Goal: Task Accomplishment & Management: Complete application form

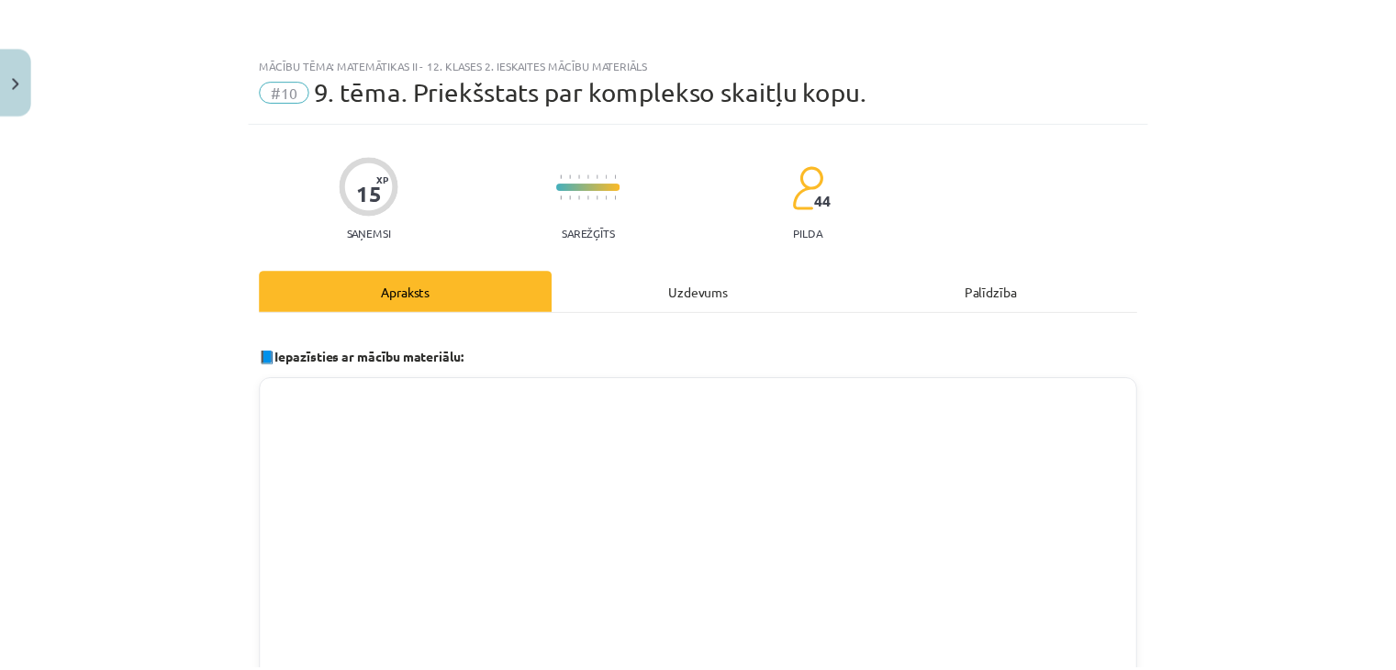
scroll to position [353, 0]
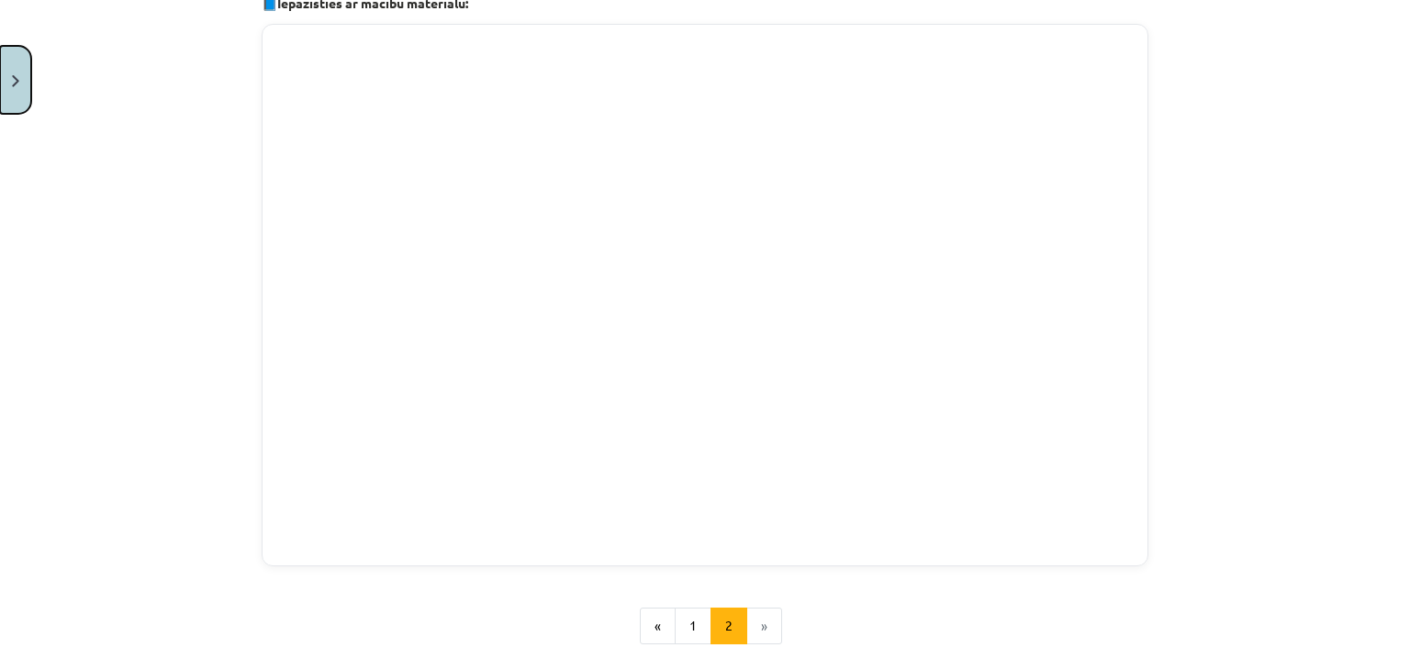
click at [22, 78] on button "Close" at bounding box center [15, 80] width 31 height 68
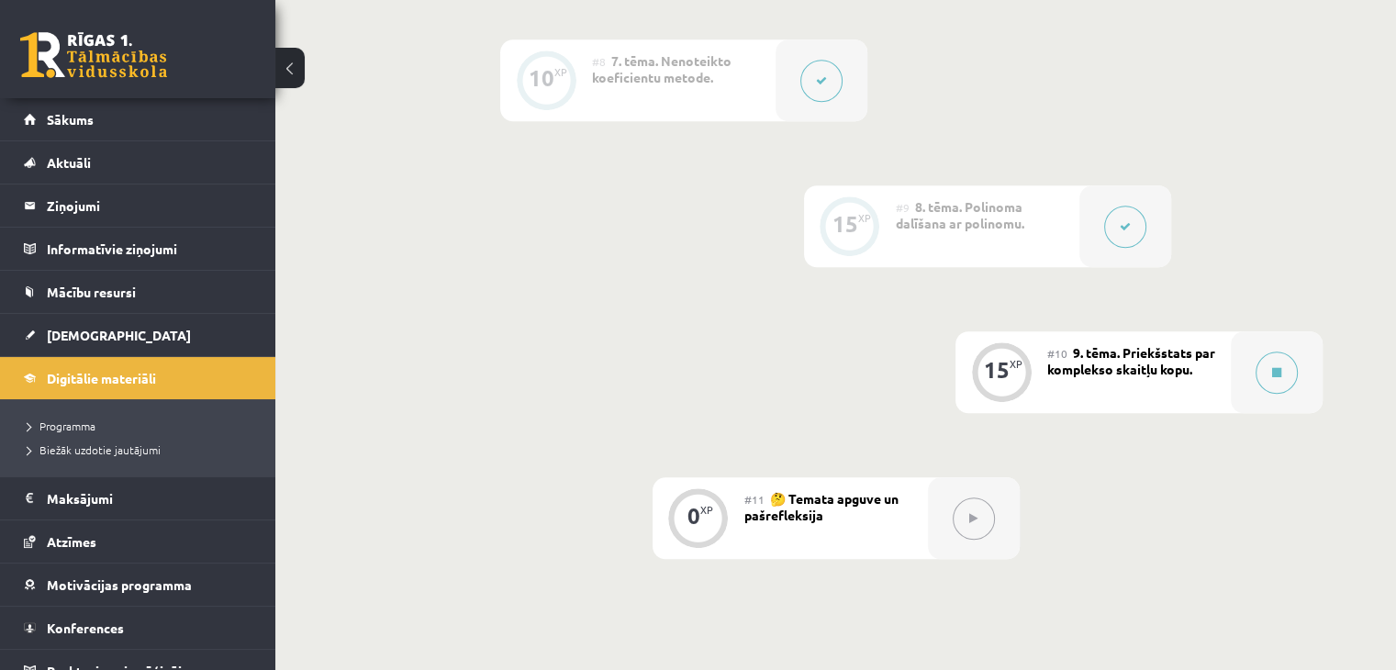
scroll to position [1735, 0]
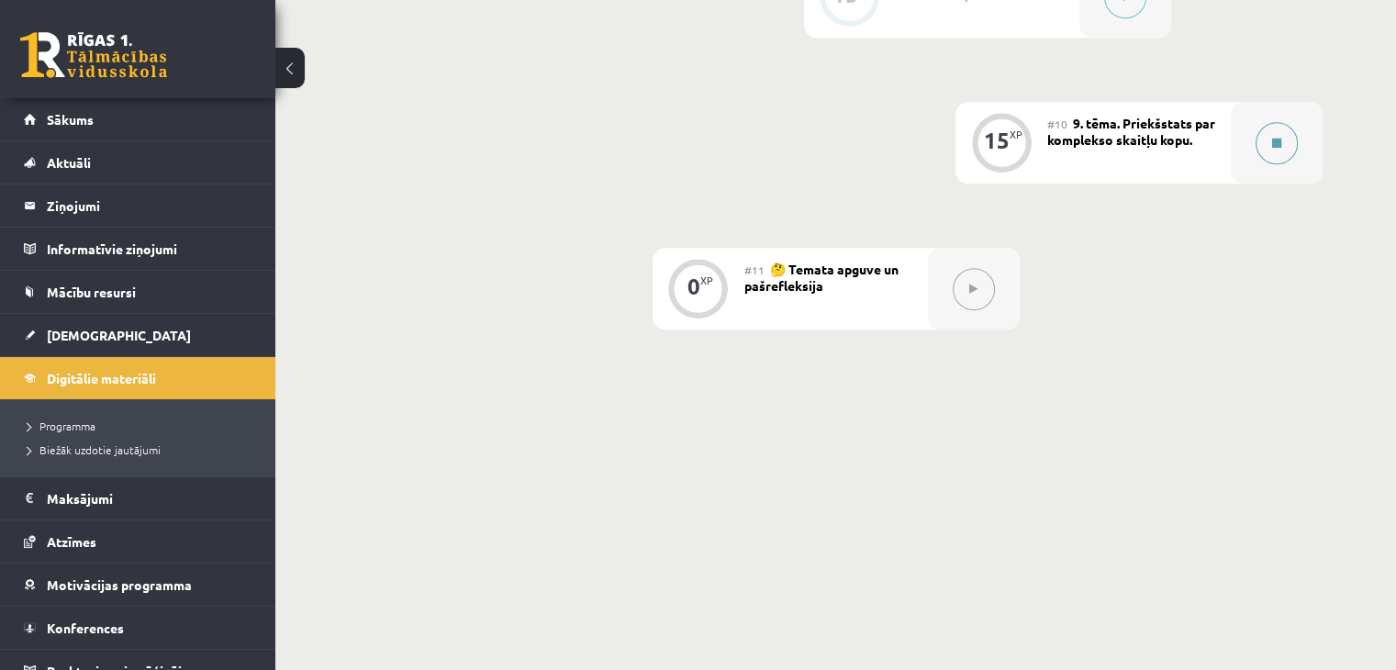
click at [1276, 149] on icon at bounding box center [1276, 143] width 9 height 11
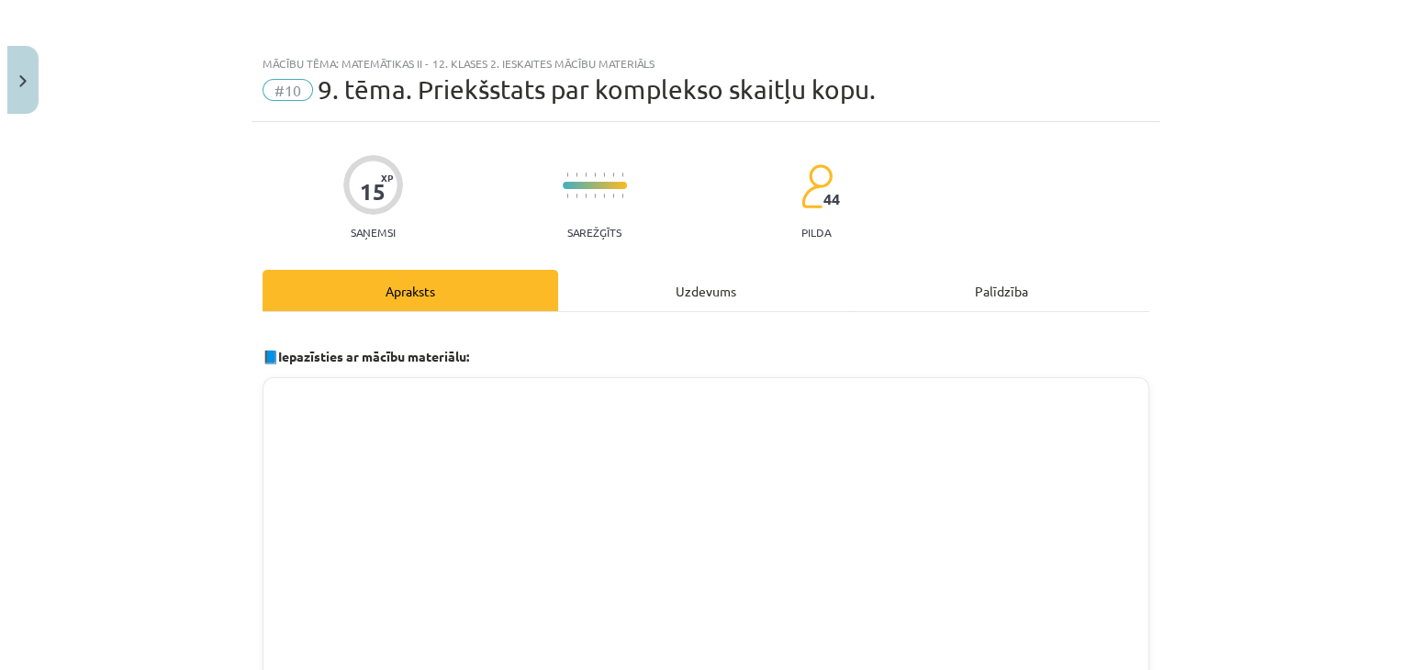
scroll to position [1716, 0]
click at [723, 305] on div "Uzdevums" at bounding box center [705, 290] width 296 height 41
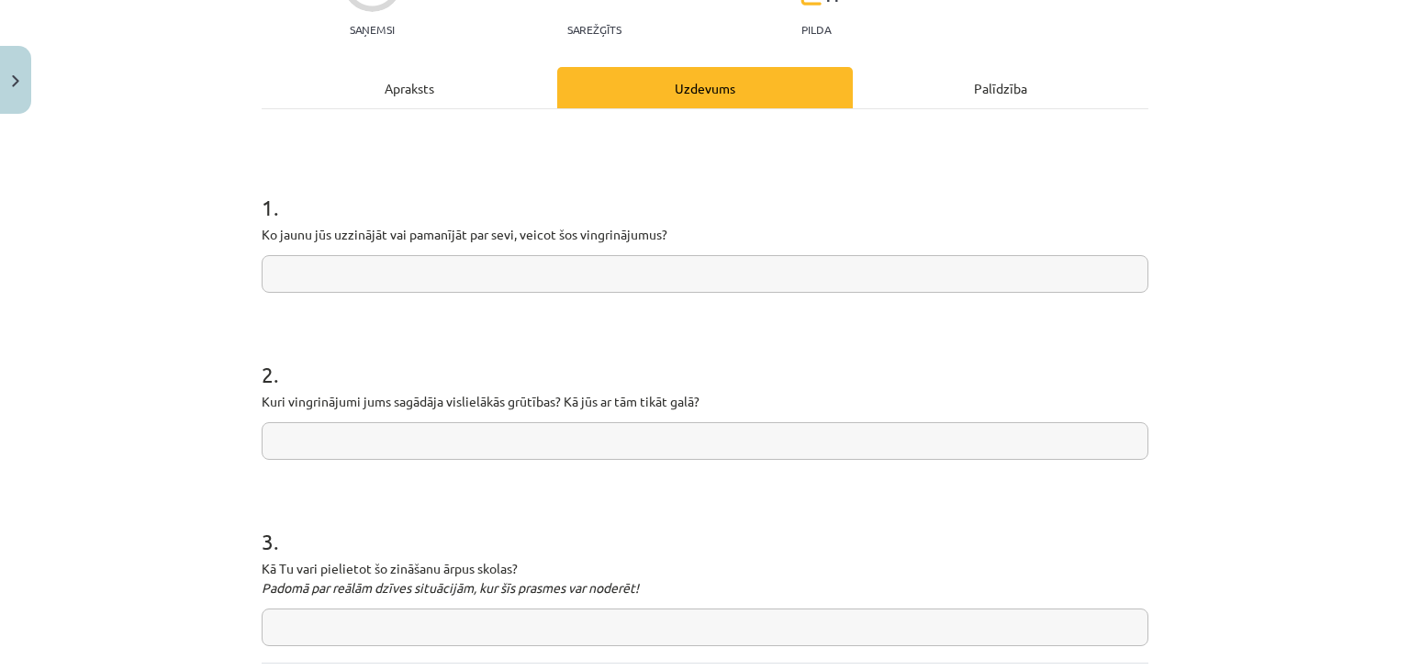
scroll to position [217, 0]
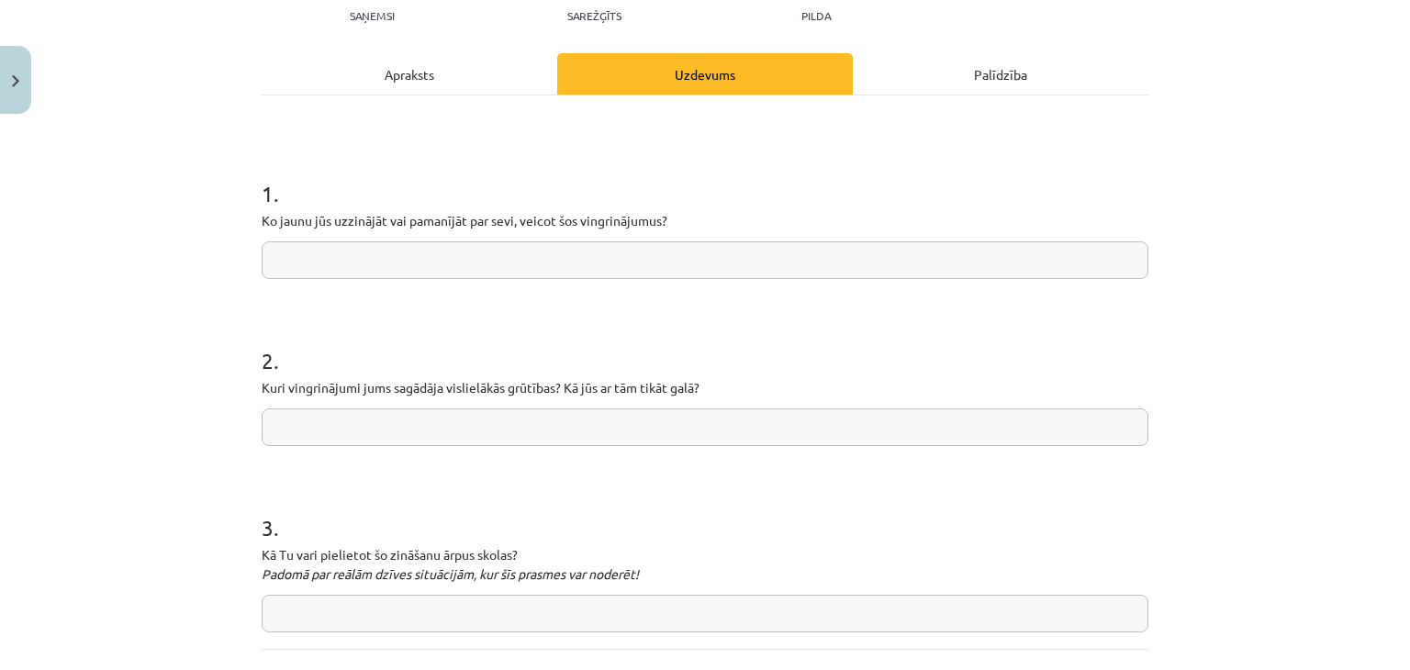
click at [543, 254] on input "text" at bounding box center [705, 260] width 887 height 38
type input "**********"
click at [378, 434] on input "text" at bounding box center [705, 428] width 887 height 38
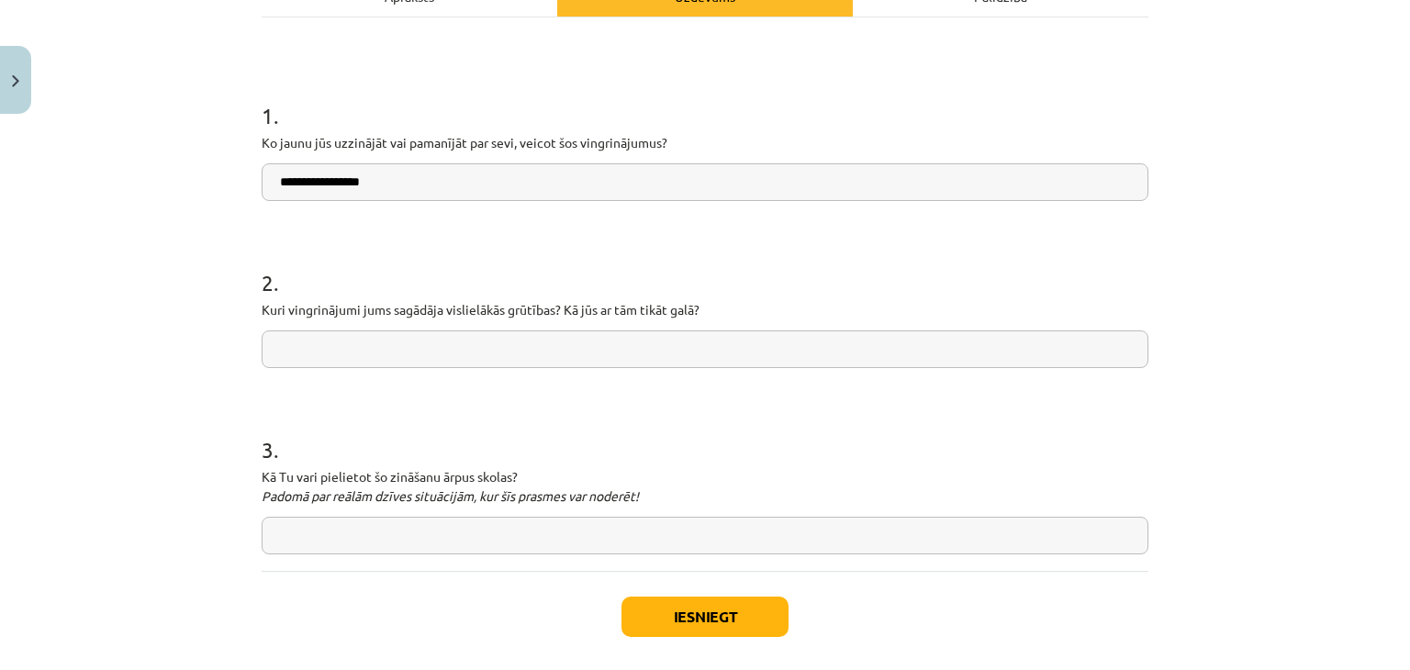
scroll to position [302, 0]
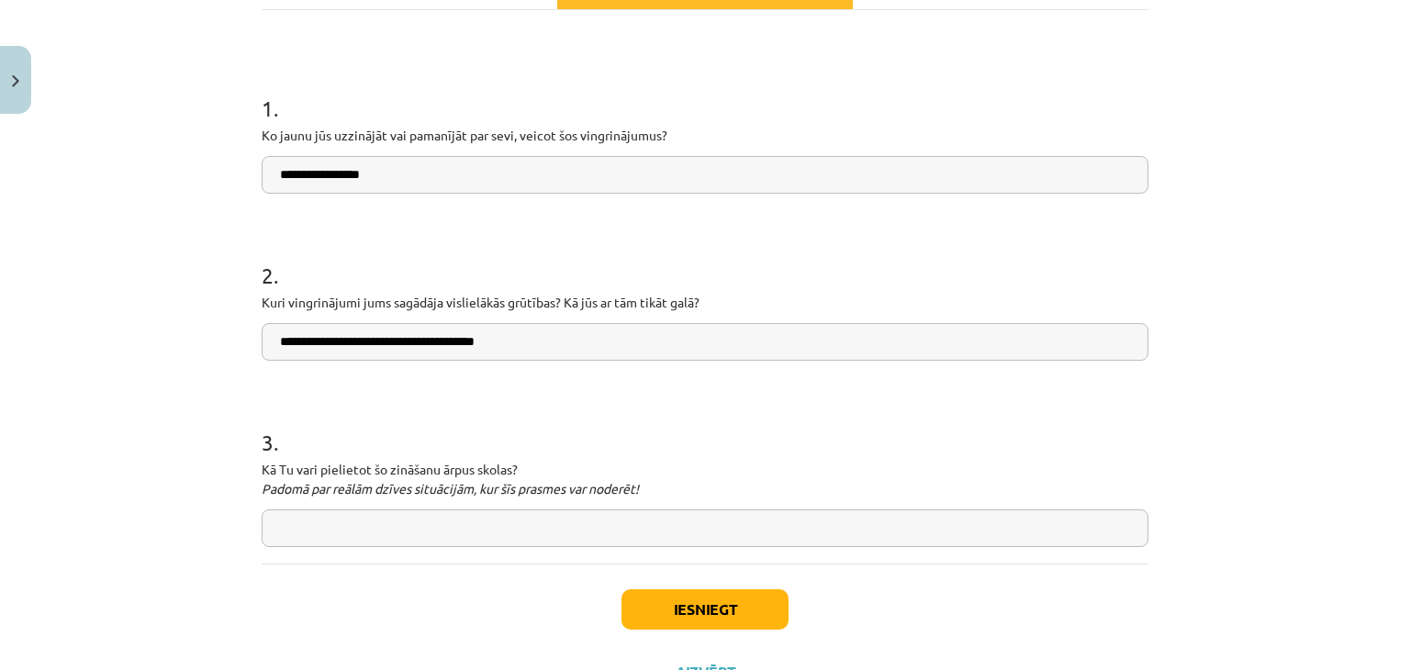
type input "**********"
click at [415, 533] on input "text" at bounding box center [705, 529] width 887 height 38
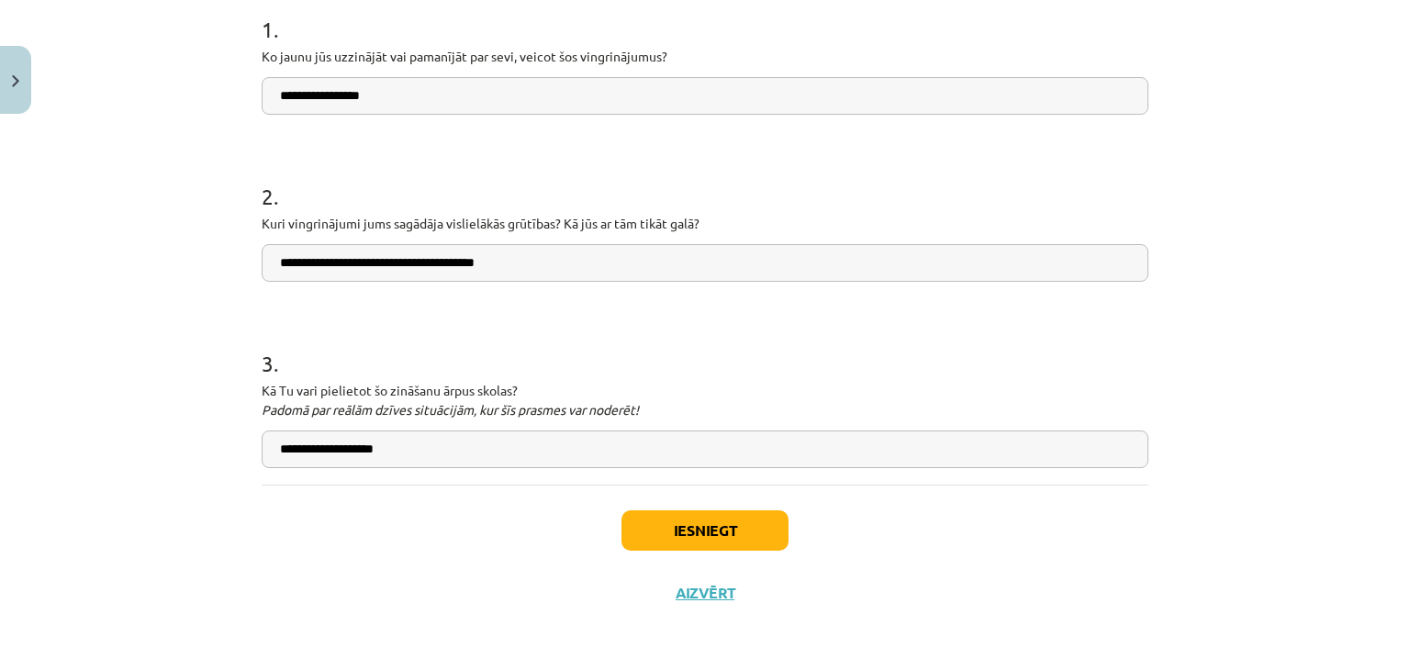
type input "**********"
click at [729, 531] on button "Iesniegt" at bounding box center [705, 530] width 167 height 40
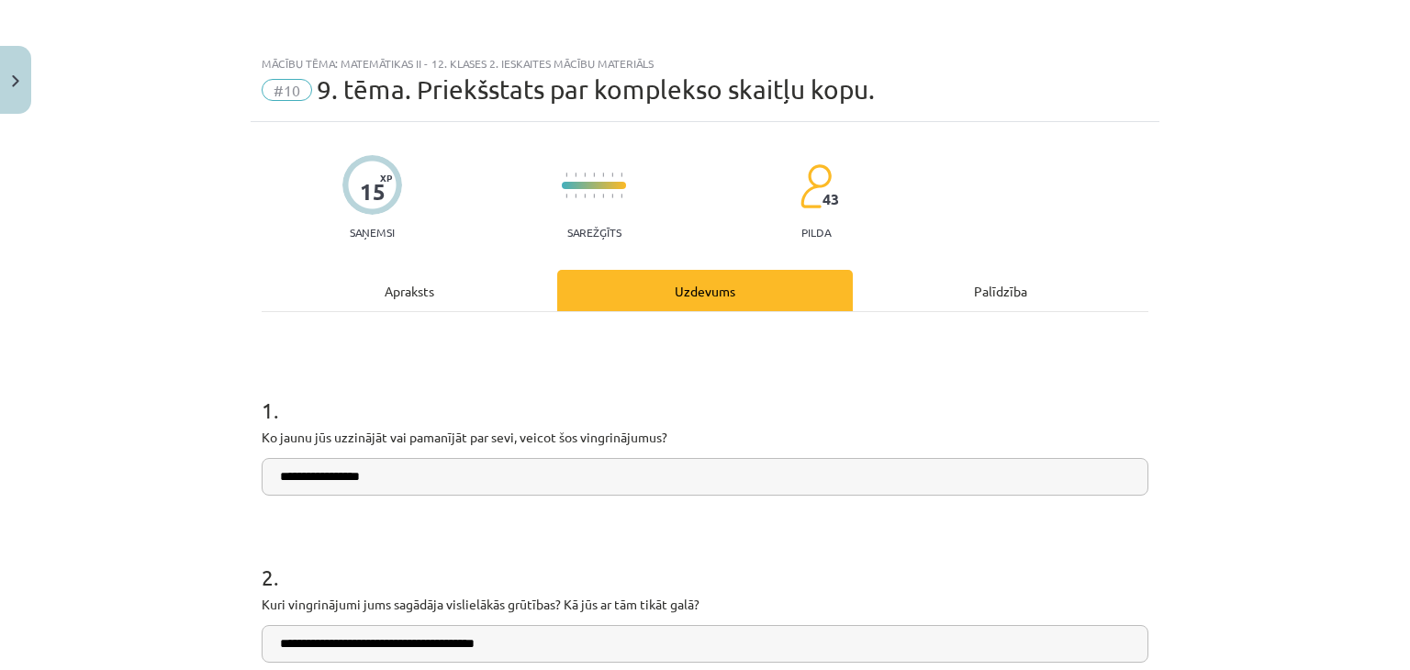
scroll to position [438, 0]
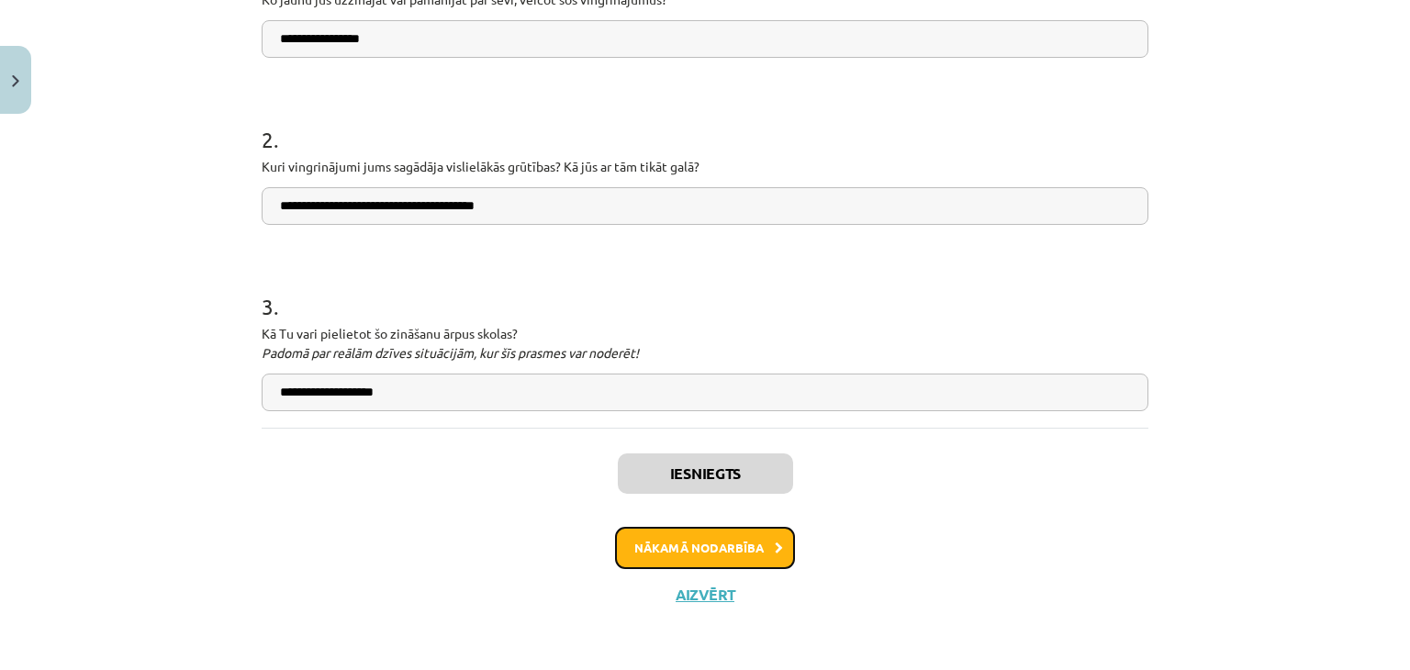
click at [705, 559] on button "Nākamā nodarbība" at bounding box center [705, 548] width 180 height 42
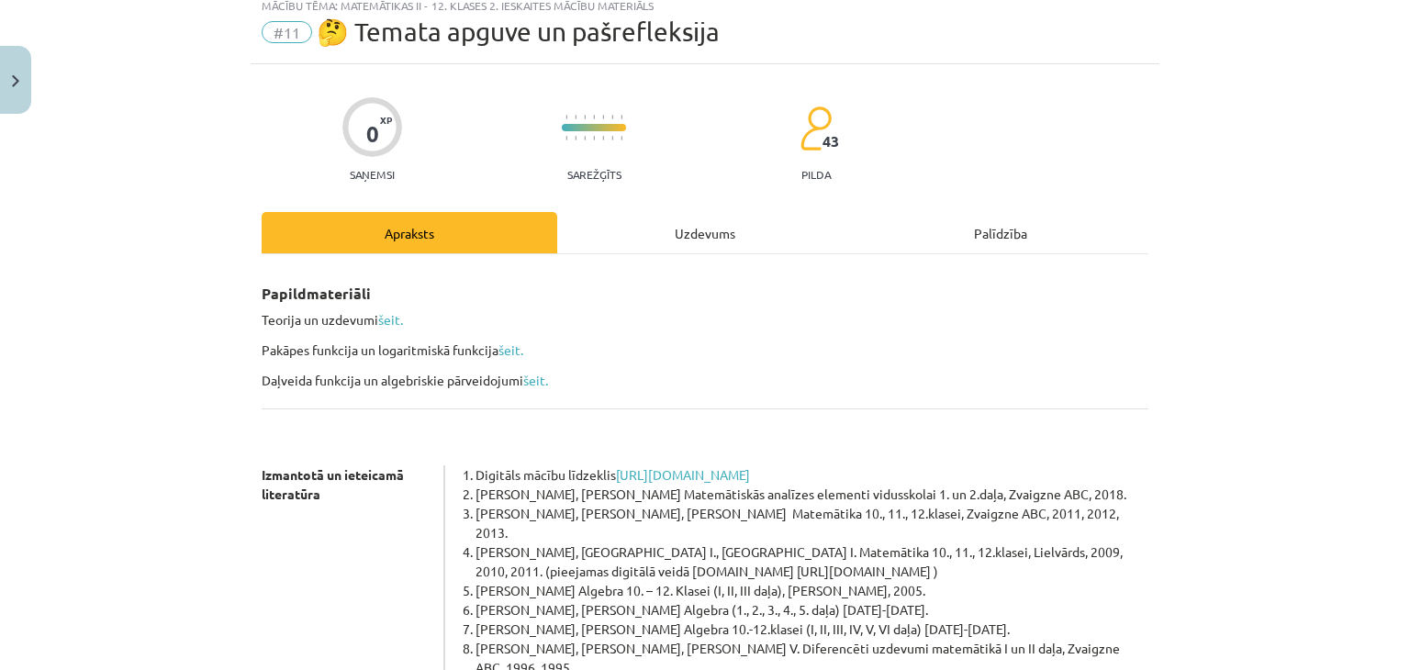
scroll to position [46, 0]
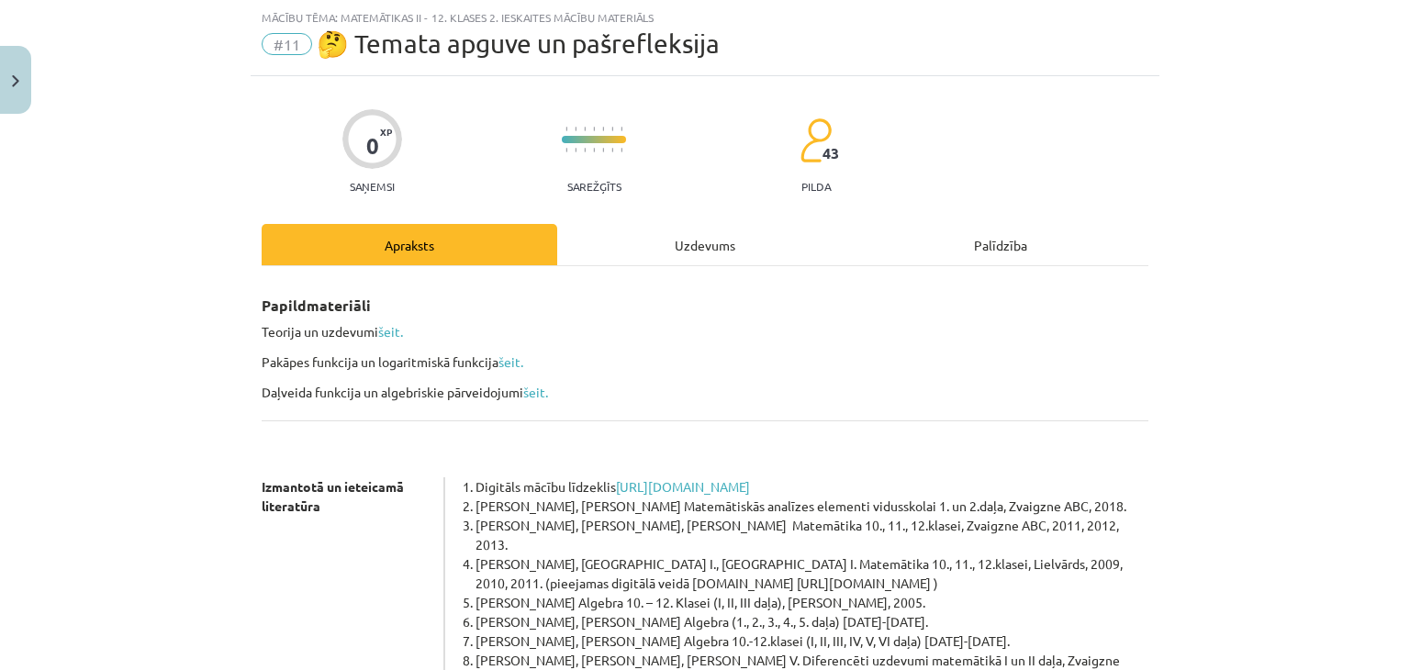
click at [678, 220] on div "0 XP Saņemsi Sarežģīts 43 pilda Apraksts Uzdevums Palīdzība Papildmateriāli Teo…" at bounding box center [705, 533] width 909 height 914
click at [709, 242] on div "Uzdevums" at bounding box center [705, 244] width 296 height 41
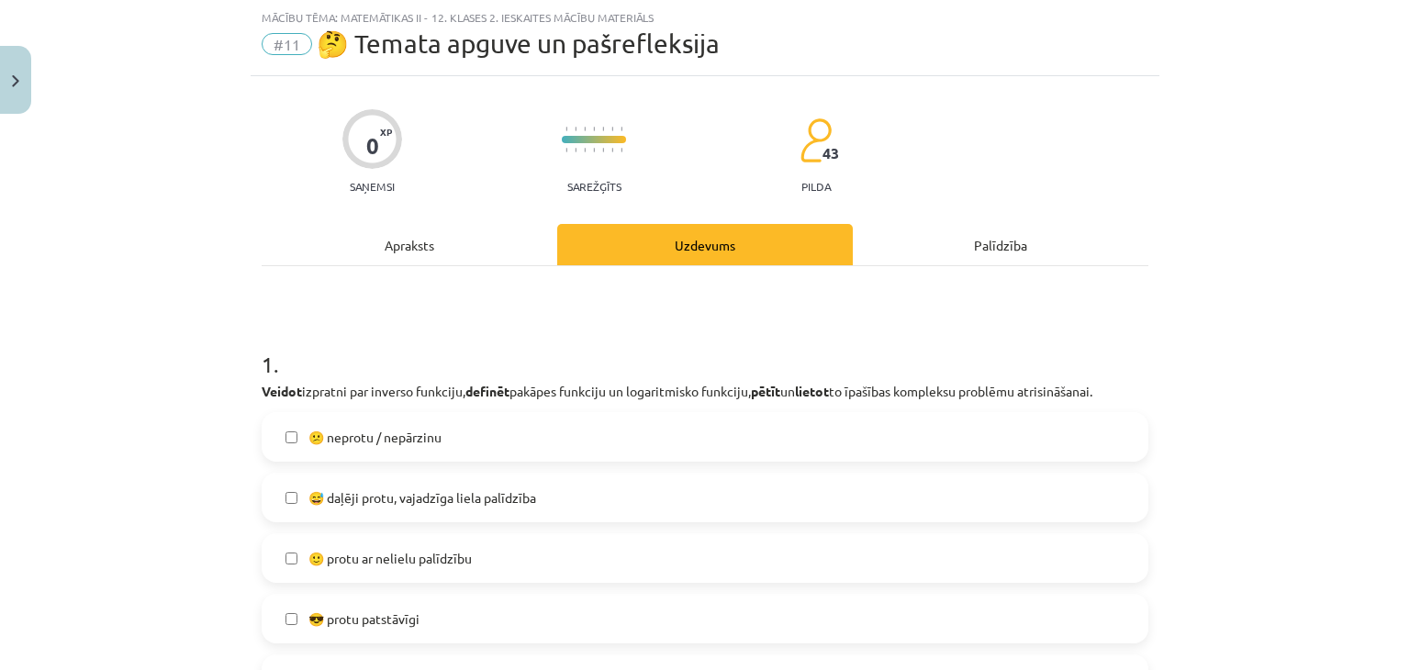
scroll to position [146, 0]
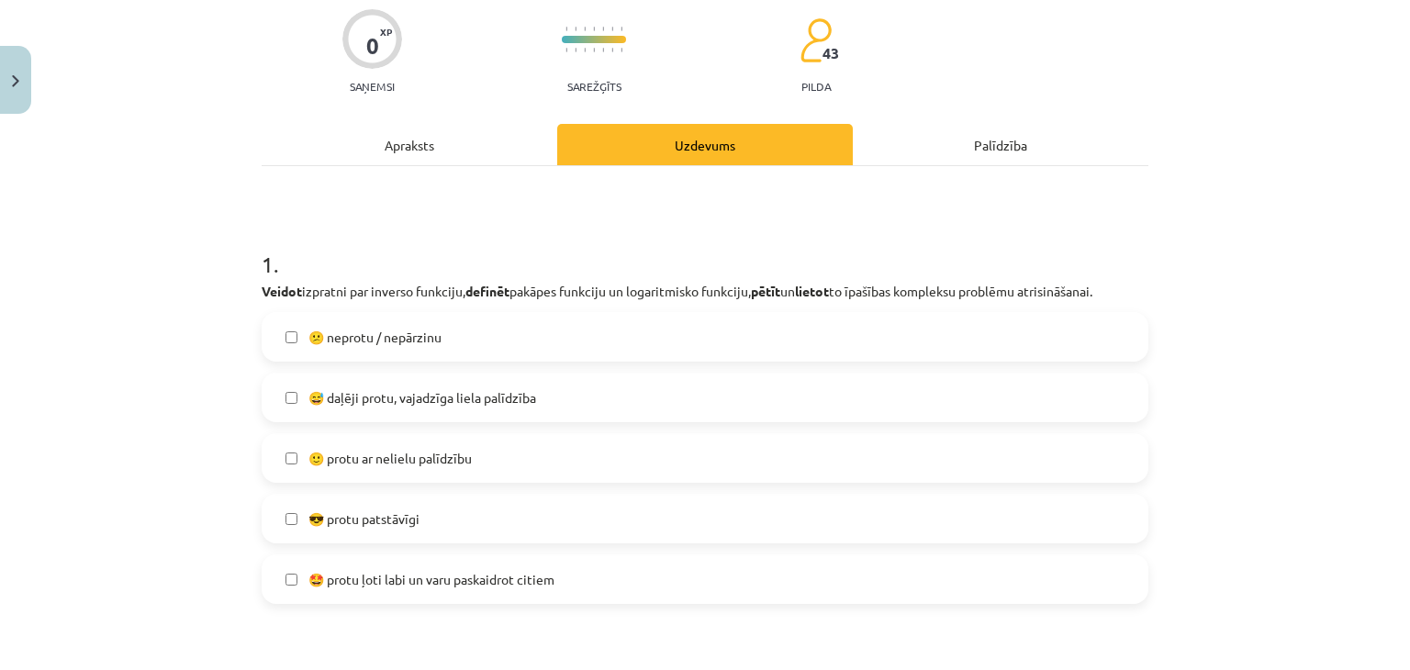
click at [452, 471] on label "🙂 protu ar nelielu palīdzību" at bounding box center [704, 458] width 883 height 46
click at [701, 451] on label "🙂 protu ar nelielu palīdzību" at bounding box center [704, 458] width 883 height 46
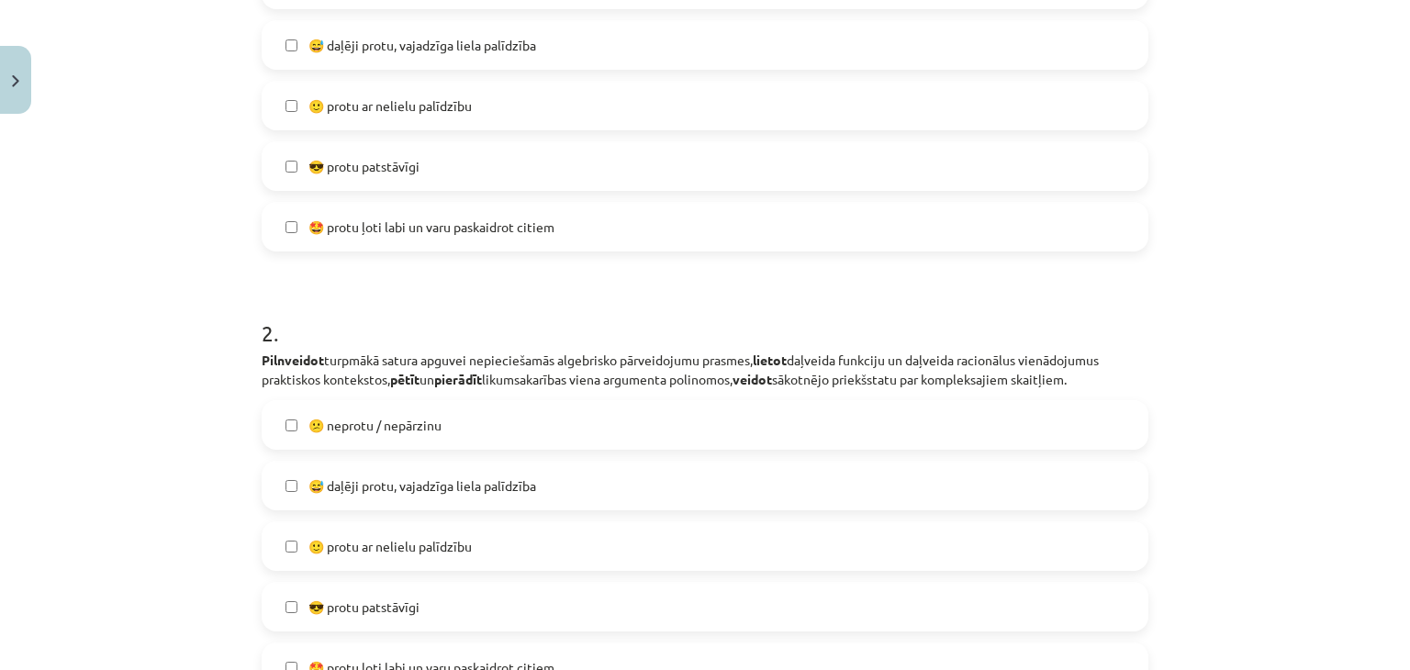
scroll to position [722, 0]
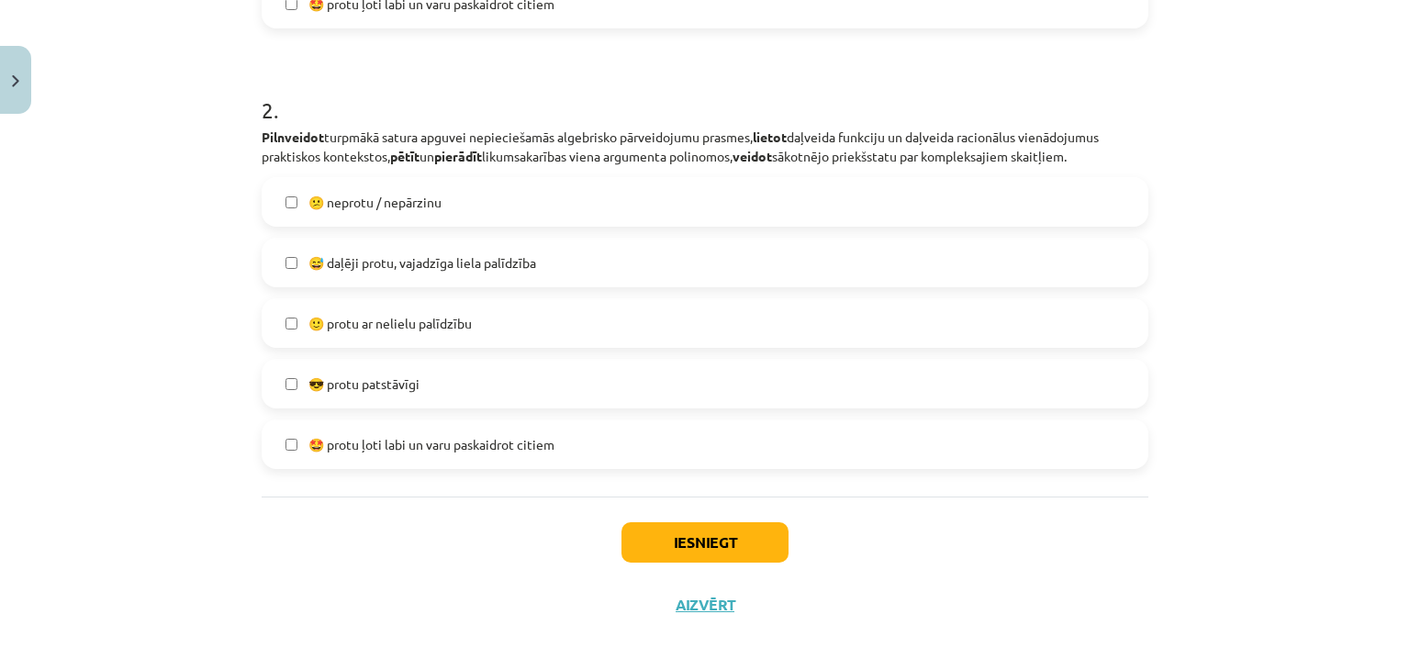
click at [463, 322] on span "🙂 protu ar nelielu palīdzību" at bounding box center [389, 323] width 163 height 19
click at [707, 533] on button "Iesniegt" at bounding box center [705, 542] width 167 height 40
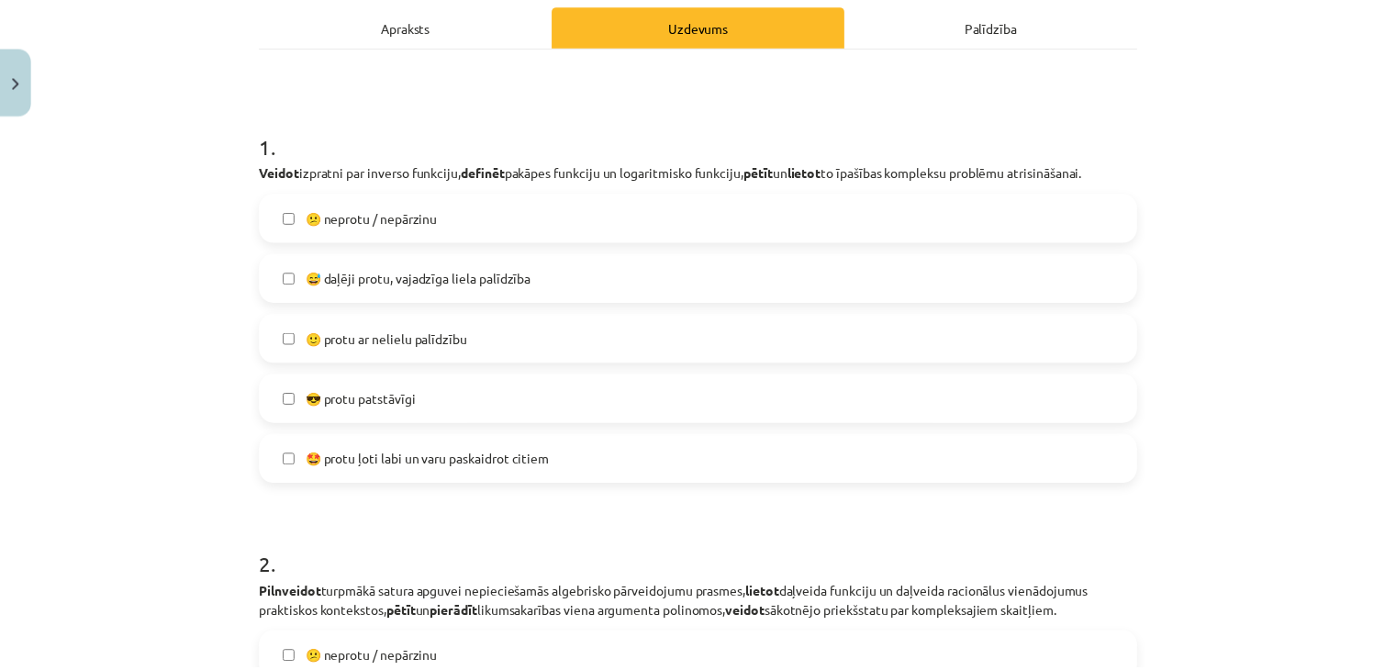
scroll to position [734, 0]
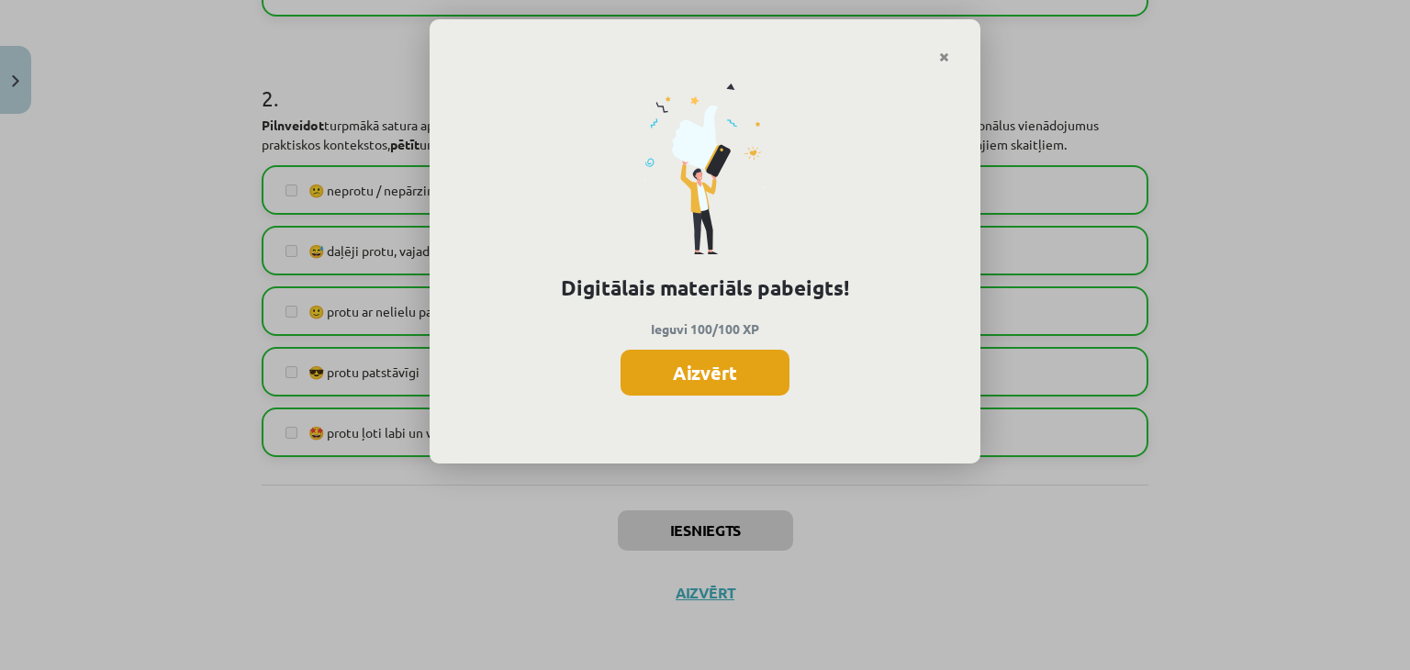
click at [772, 364] on button "Aizvērt" at bounding box center [705, 373] width 169 height 46
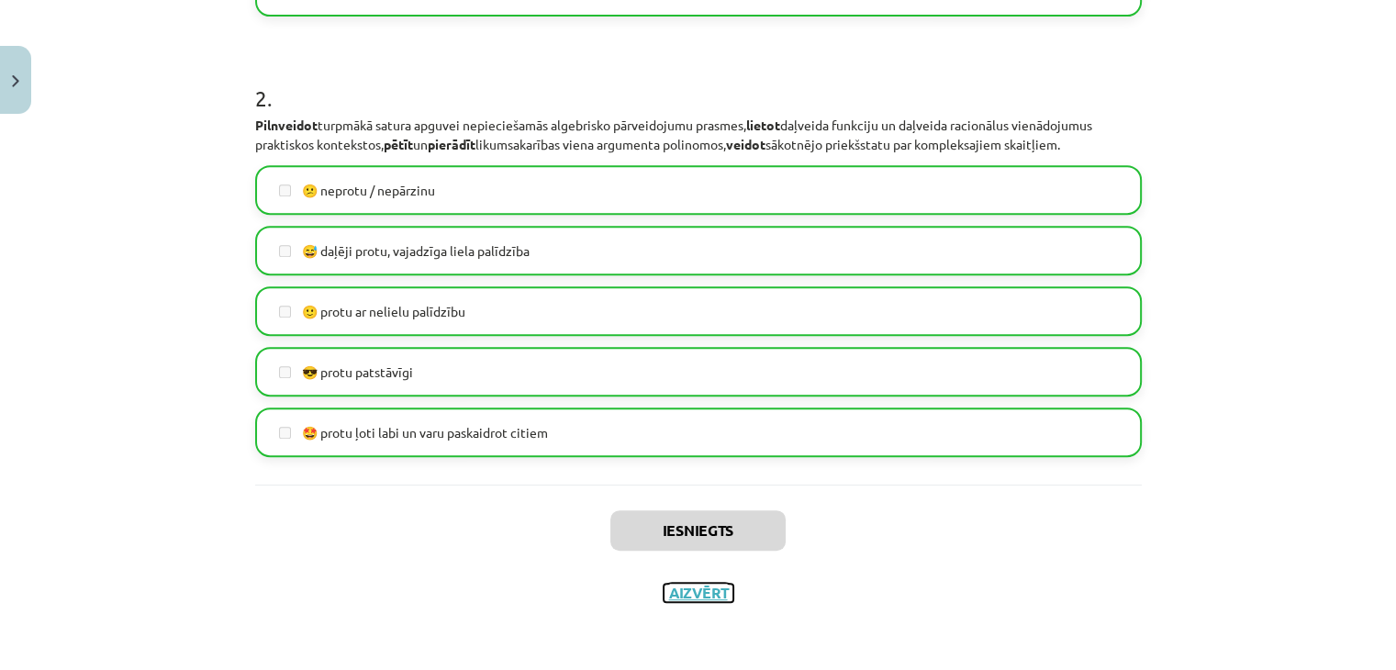
click at [699, 592] on button "Aizvērt" at bounding box center [699, 593] width 70 height 18
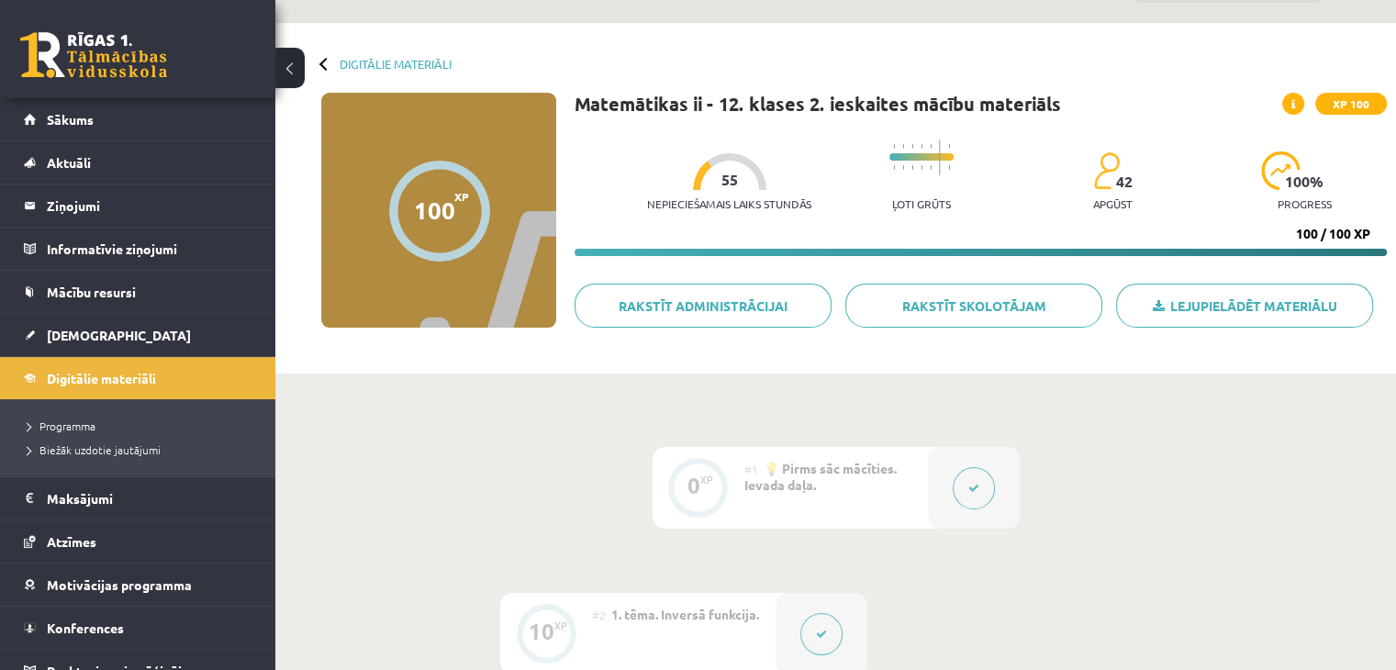
scroll to position [0, 0]
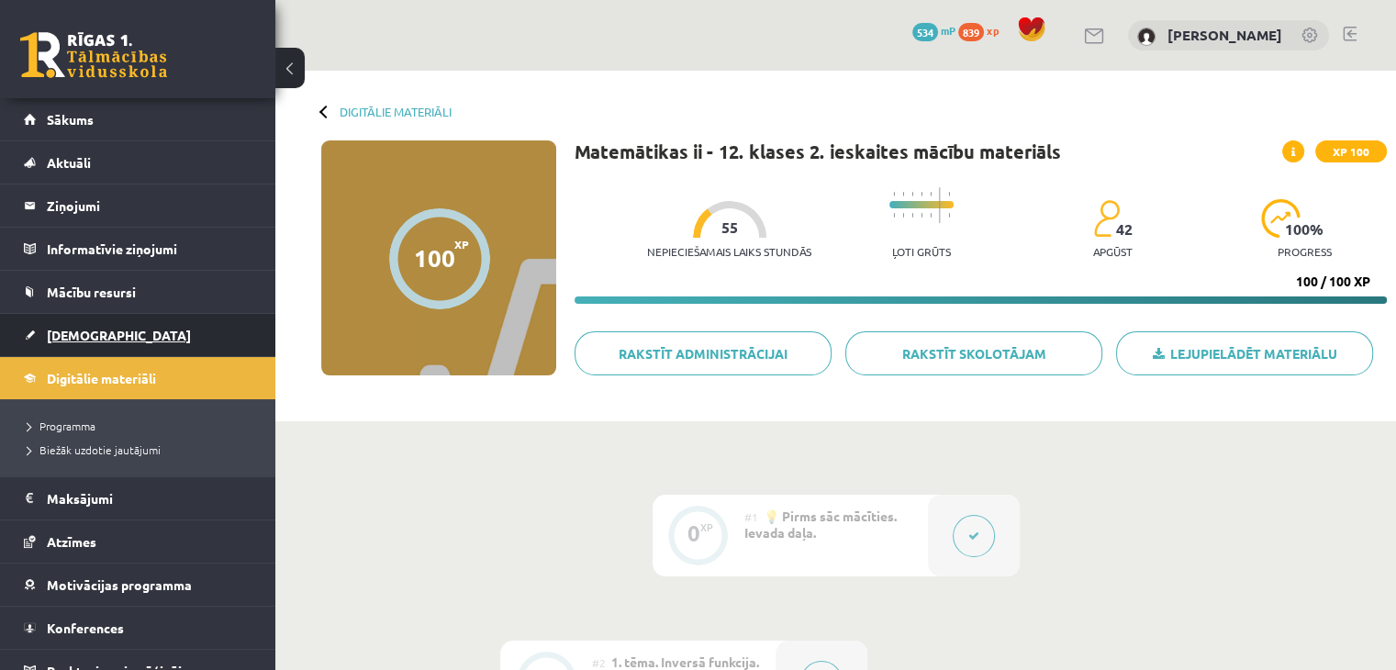
click at [218, 321] on link "[DEMOGRAPHIC_DATA]" at bounding box center [138, 335] width 229 height 42
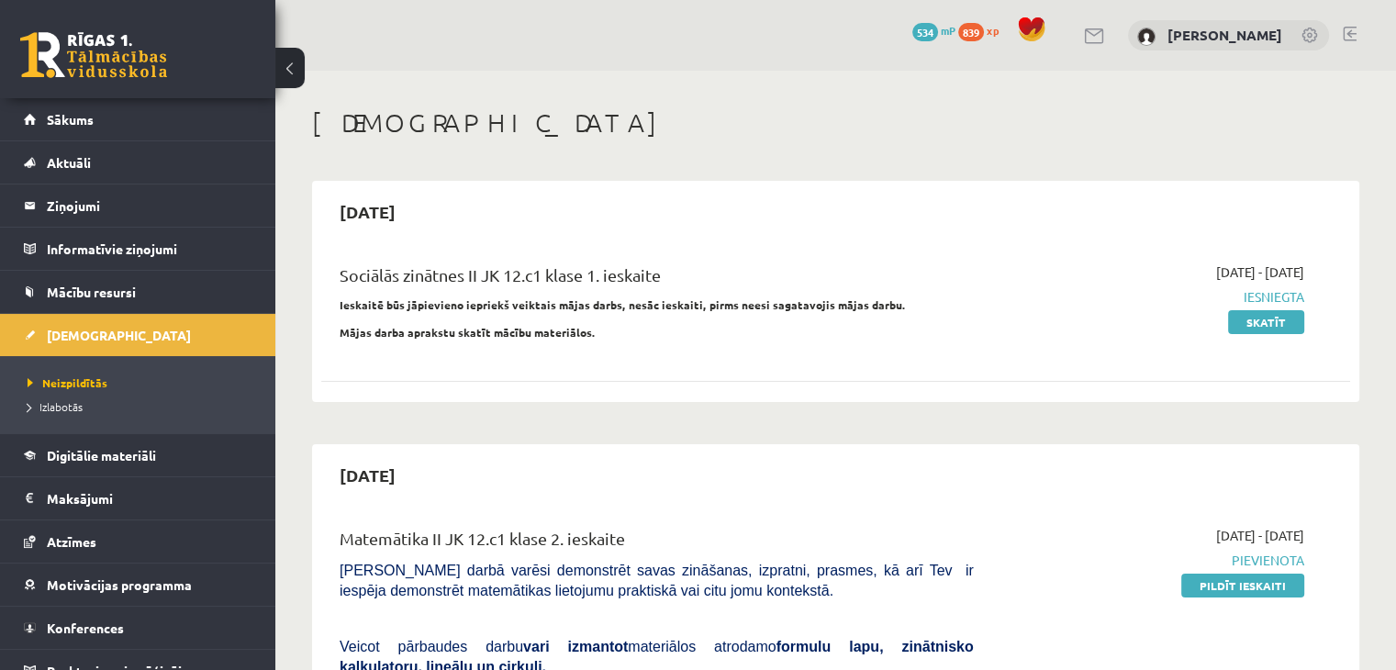
drag, startPoint x: 841, startPoint y: 369, endPoint x: 1032, endPoint y: 398, distance: 193.2
click at [1032, 398] on div "[DATE] Sociālās zinātnes II JK 12.c1 klase 1. ieskaite Ieskaitē būs jāpievieno …" at bounding box center [835, 291] width 1047 height 221
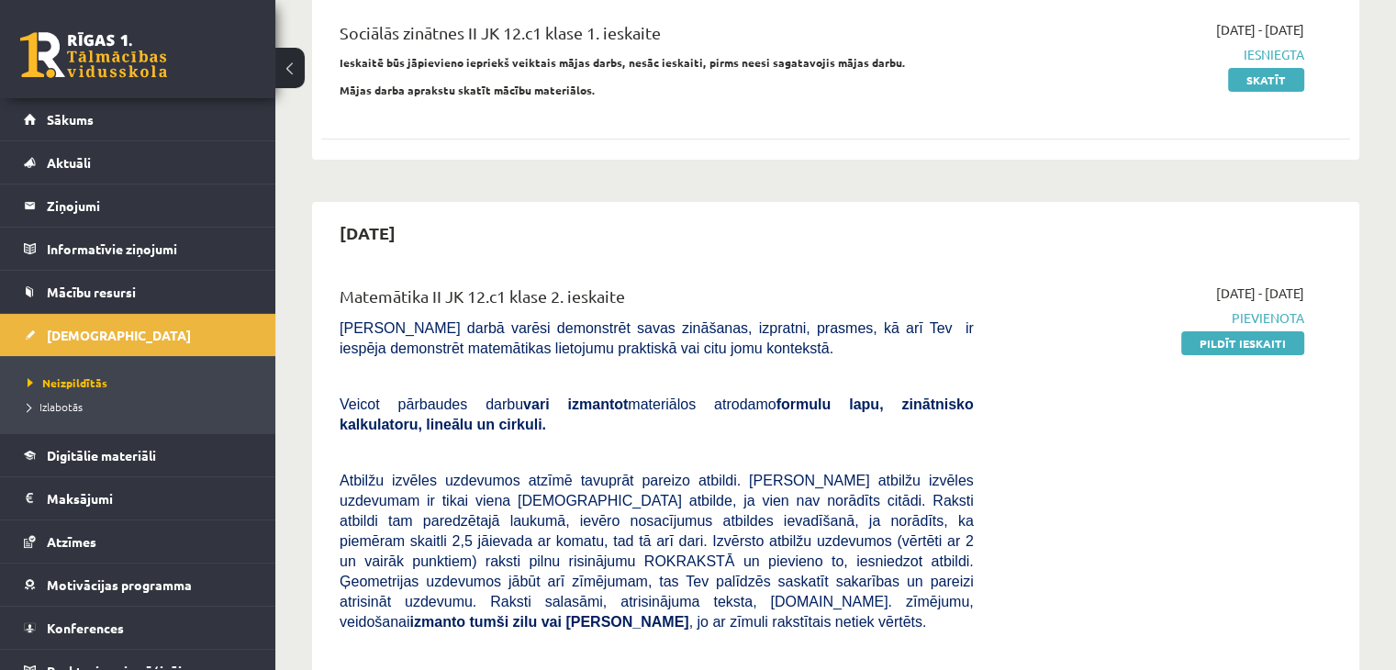
scroll to position [263, 0]
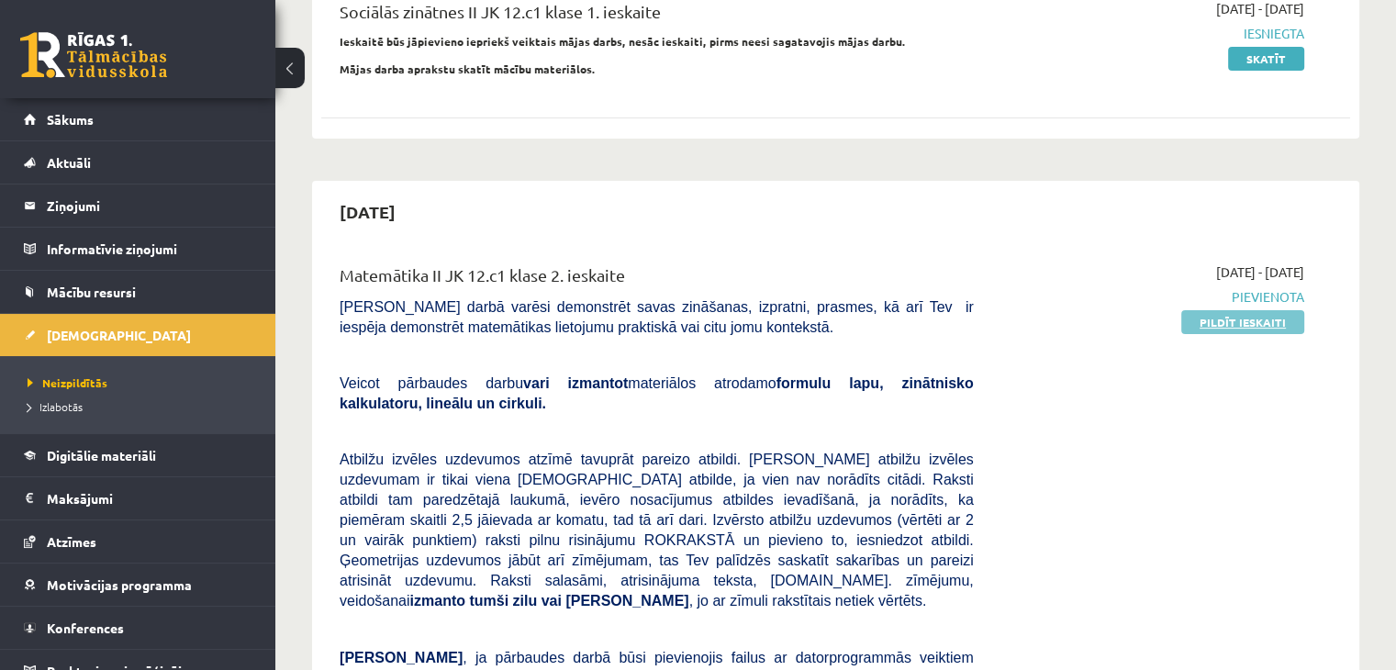
click at [1230, 327] on link "Pildīt ieskaiti" at bounding box center [1242, 322] width 123 height 24
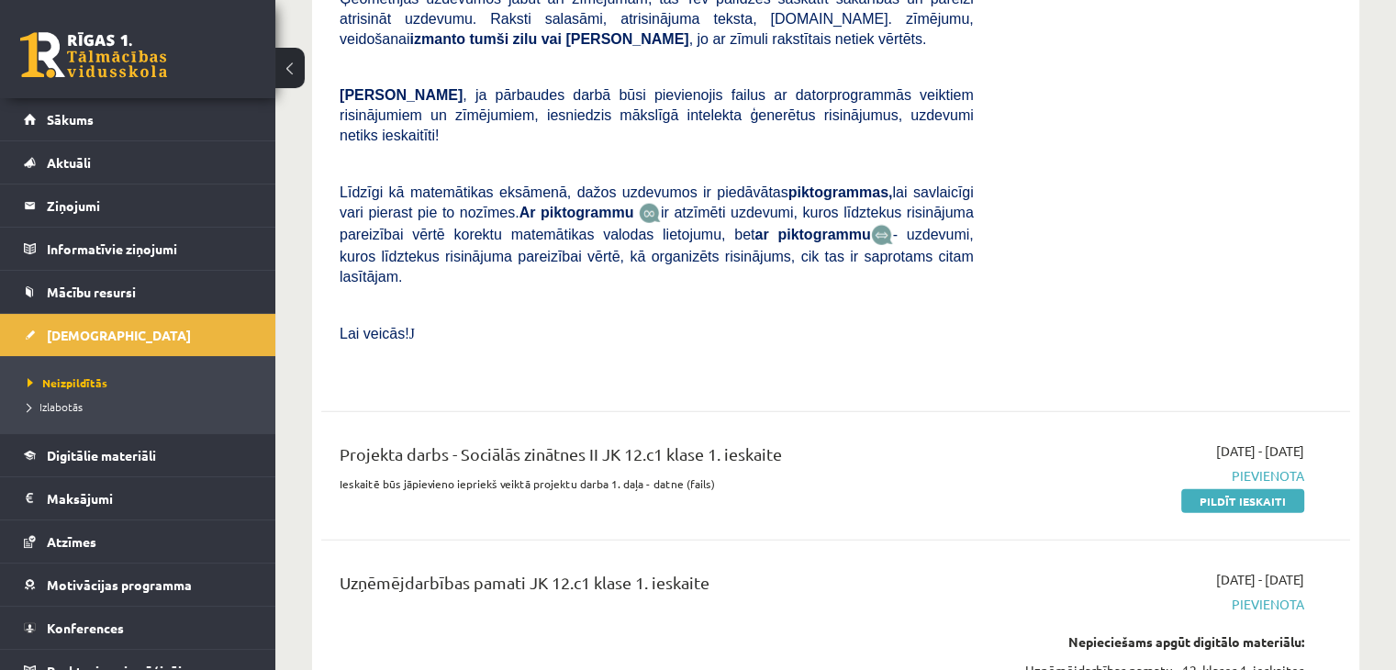
scroll to position [4599, 0]
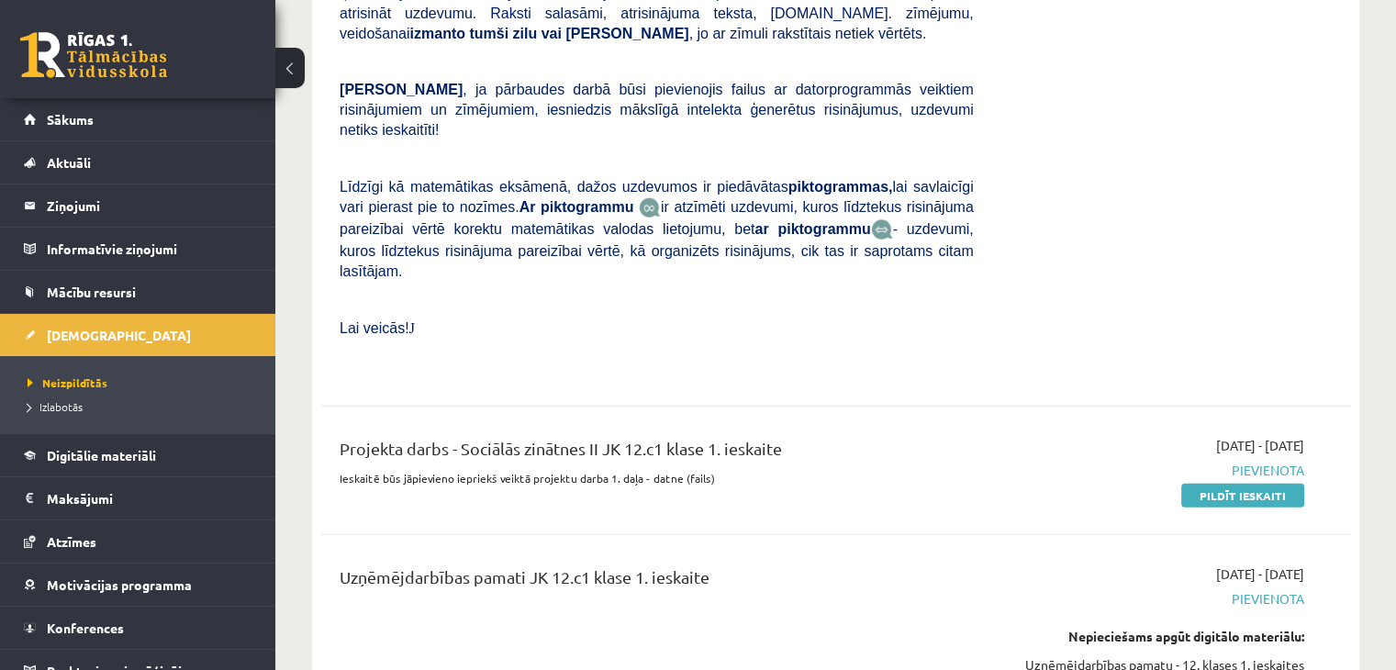
click at [1054, 80] on div "[DATE] - [DATE] [GEOGRAPHIC_DATA] Nepieciešams apgūt digitālo materiālu: Matemā…" at bounding box center [1153, 35] width 330 height 681
click at [139, 126] on link "Sākums" at bounding box center [138, 119] width 229 height 42
